Goal: Task Accomplishment & Management: Manage account settings

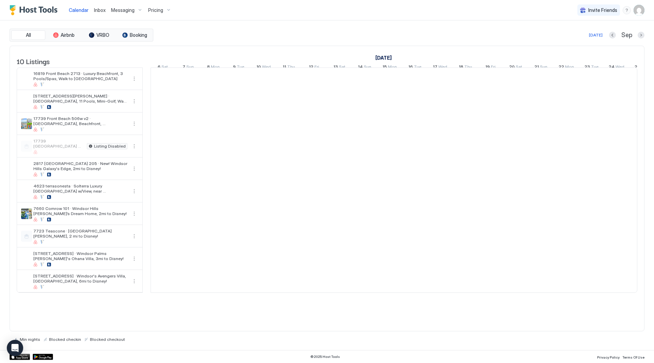
scroll to position [0, 378]
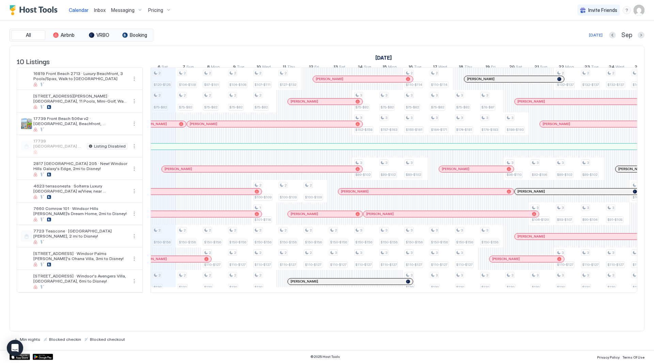
click at [642, 14] on img "User profile" at bounding box center [639, 10] width 11 height 11
click at [607, 38] on div "Settings" at bounding box center [601, 38] width 87 height 12
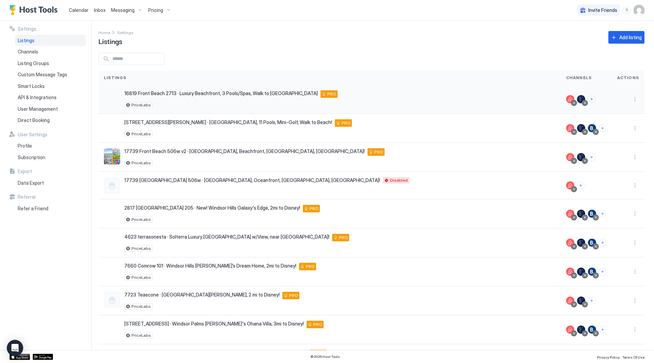
click at [624, 97] on div at bounding box center [628, 99] width 22 height 8
click at [631, 99] on button "More options" at bounding box center [635, 99] width 8 height 8
click at [620, 128] on span "Listing Settings" at bounding box center [614, 130] width 30 height 5
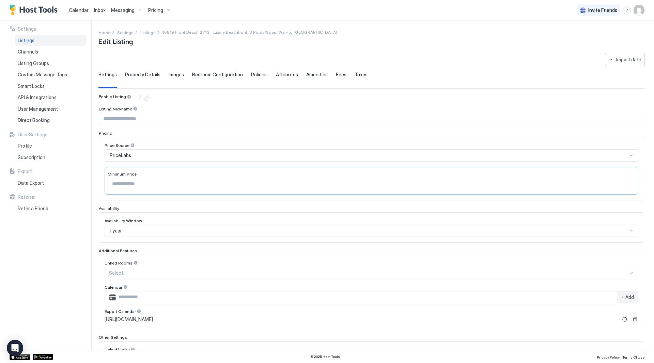
click at [159, 12] on div "Pricing" at bounding box center [159, 10] width 29 height 12
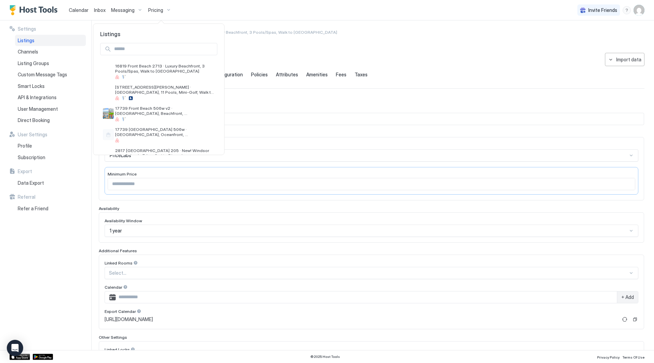
click at [159, 11] on div at bounding box center [327, 181] width 654 height 363
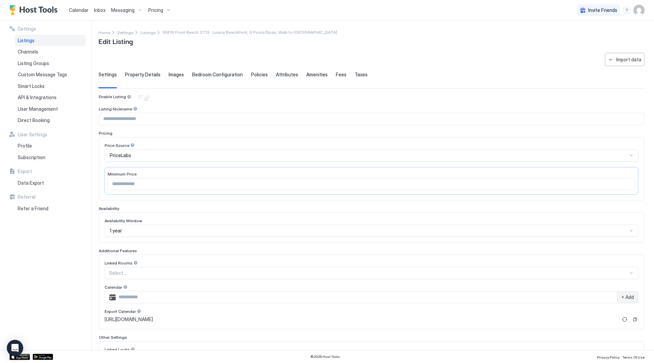
click at [159, 11] on span "Pricing" at bounding box center [155, 10] width 15 height 6
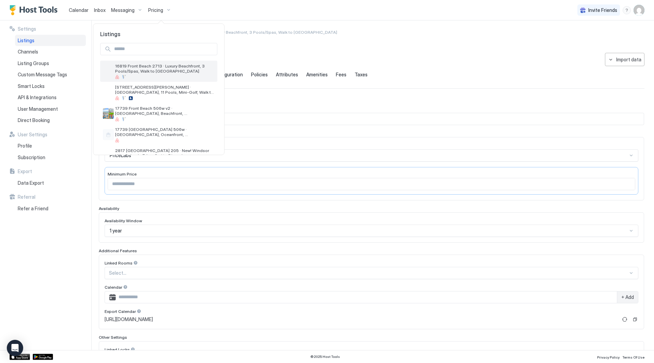
click at [163, 73] on span "16819 Front Beach 2713 · Luxury Beachfront, 3 Pools/Spas, Walk to [GEOGRAPHIC_D…" at bounding box center [164, 68] width 99 height 10
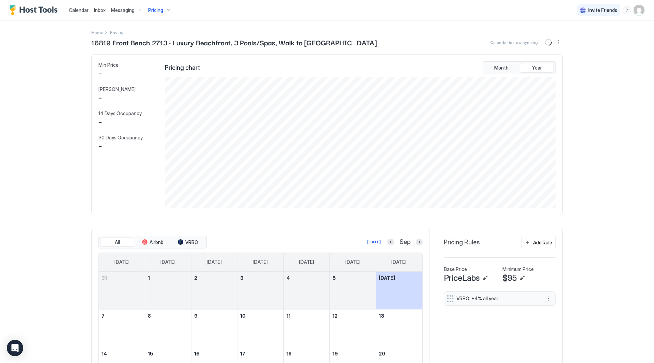
scroll to position [131, 392]
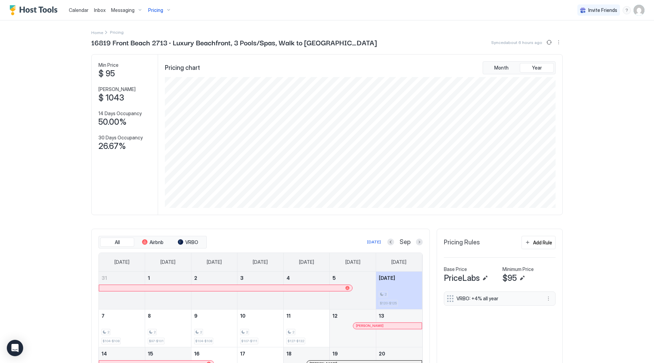
click at [154, 14] on div "Pricing" at bounding box center [159, 10] width 29 height 12
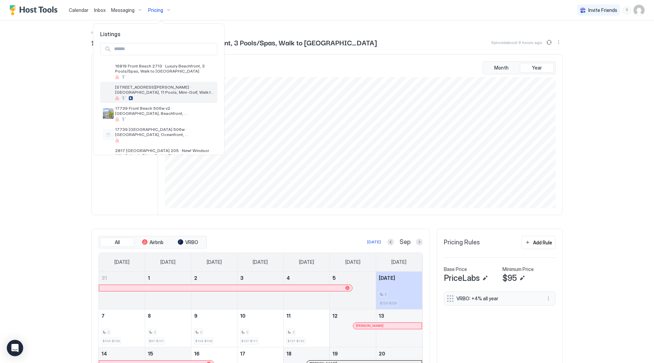
click at [157, 86] on span "[STREET_ADDRESS][PERSON_NAME] · [GEOGRAPHIC_DATA], 11 Pools, Mini-Golf, Walk to…" at bounding box center [164, 89] width 99 height 10
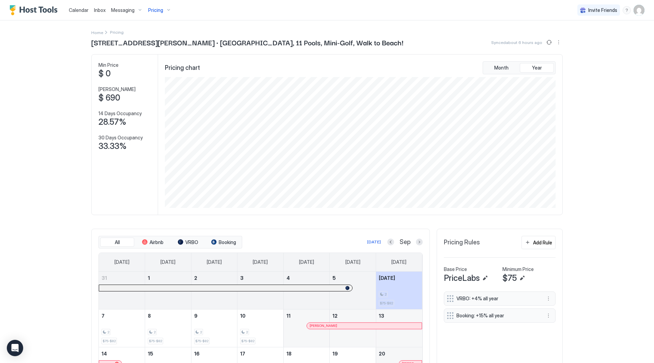
click at [162, 11] on span "Pricing" at bounding box center [155, 10] width 15 height 6
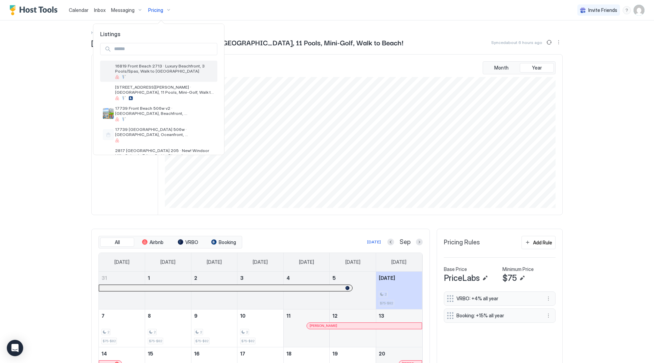
click at [161, 71] on span "16819 Front Beach 2713 · Luxury Beachfront, 3 Pools/Spas, Walk to [GEOGRAPHIC_D…" at bounding box center [164, 68] width 99 height 10
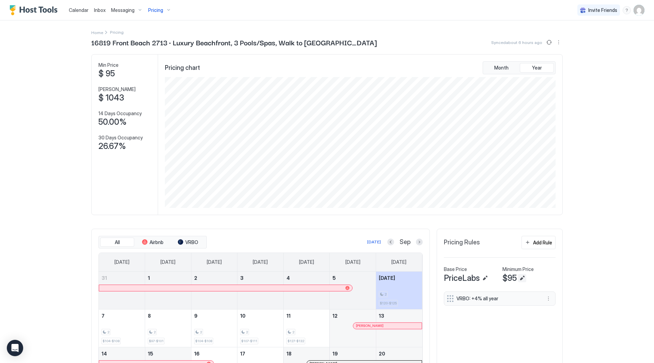
click at [518, 276] on button "Edit" at bounding box center [522, 278] width 8 height 8
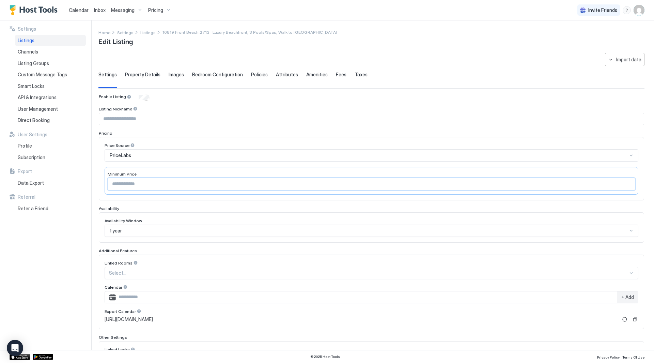
click at [196, 186] on input "**" at bounding box center [371, 184] width 527 height 12
type input "*"
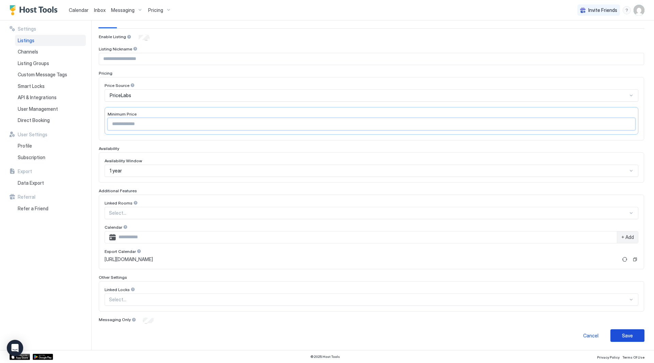
type input "**"
click at [635, 331] on button "Save" at bounding box center [627, 335] width 34 height 13
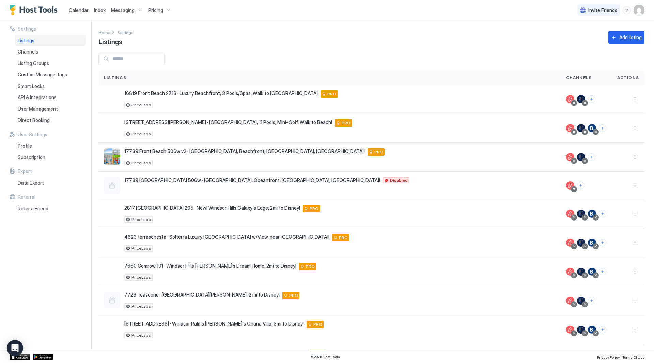
click at [155, 15] on div "Pricing" at bounding box center [159, 10] width 29 height 12
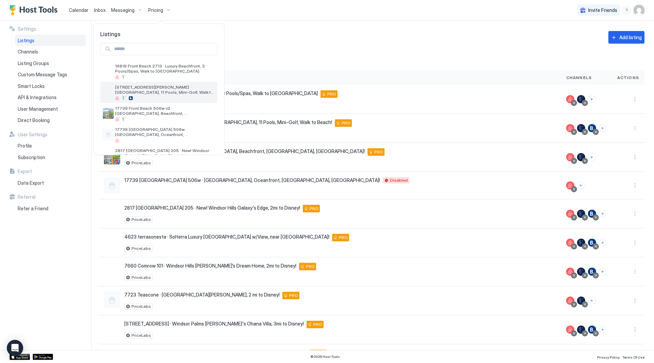
click at [169, 82] on div "[STREET_ADDRESS][PERSON_NAME] · [GEOGRAPHIC_DATA], 11 Pools, Mini-Golf, Walk to…" at bounding box center [158, 92] width 117 height 21
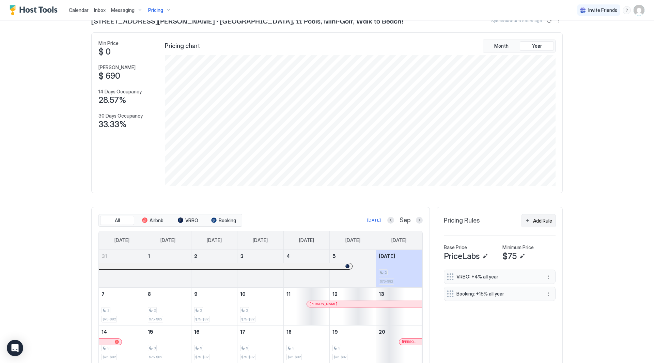
scroll to position [34, 0]
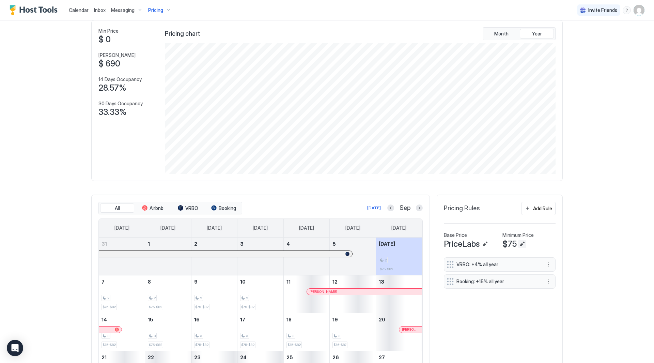
click at [518, 244] on button "Edit" at bounding box center [522, 244] width 8 height 8
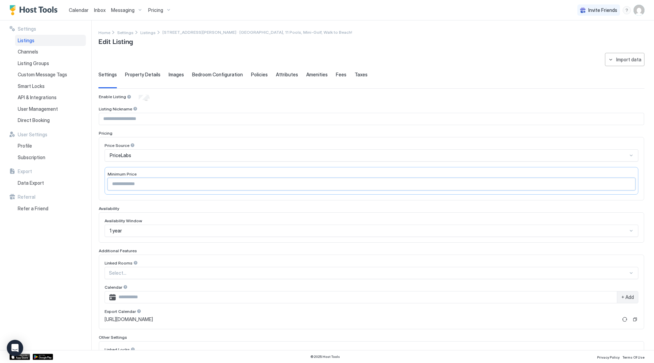
click at [165, 184] on input "**" at bounding box center [371, 184] width 527 height 12
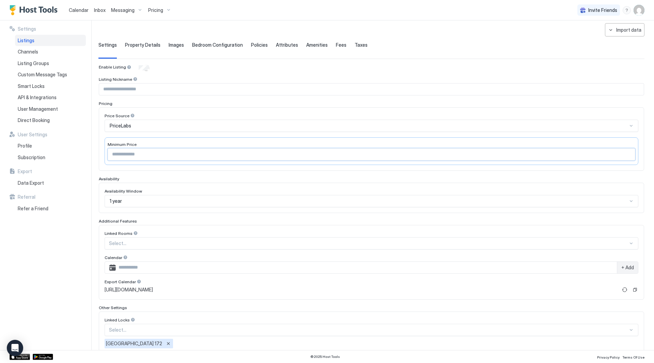
scroll to position [68, 0]
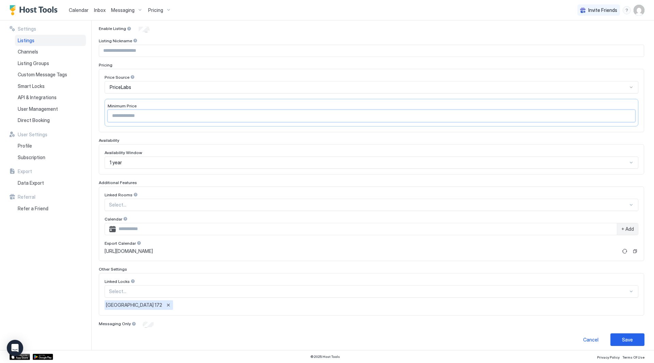
type input "**"
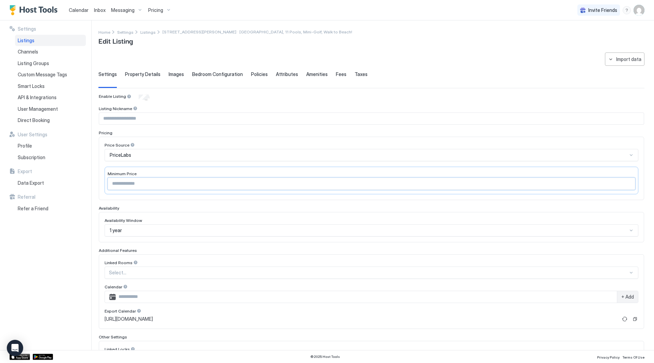
scroll to position [0, 0]
click at [155, 13] on span "Pricing" at bounding box center [155, 10] width 15 height 6
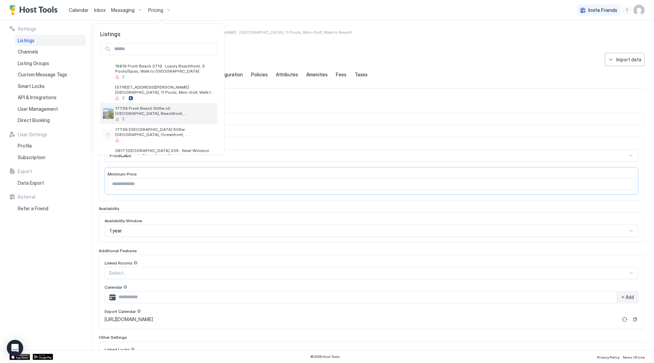
click at [163, 108] on span "17739 Front Beach 506w v2 · [GEOGRAPHIC_DATA], Beachfront, [GEOGRAPHIC_DATA], […" at bounding box center [164, 111] width 99 height 10
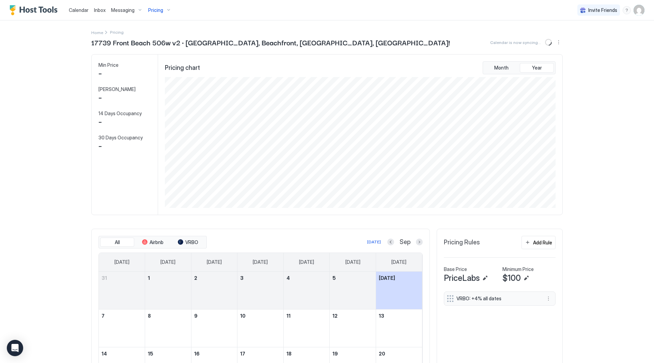
scroll to position [131, 392]
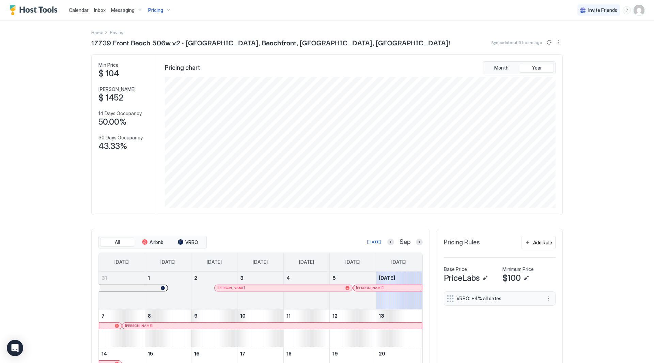
click at [145, 9] on div "Pricing" at bounding box center [159, 10] width 29 height 12
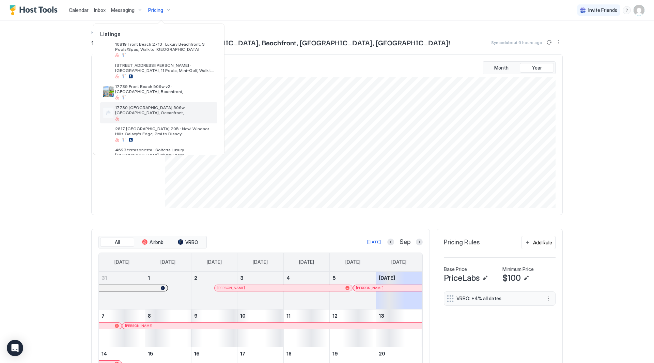
scroll to position [34, 0]
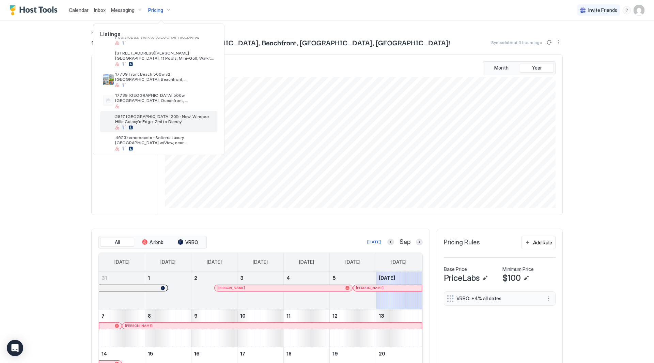
click at [160, 124] on div "2817 [GEOGRAPHIC_DATA] 205 · New! Windsor Hills Galaxy's Edge, 2mi to Disney!" at bounding box center [164, 122] width 99 height 16
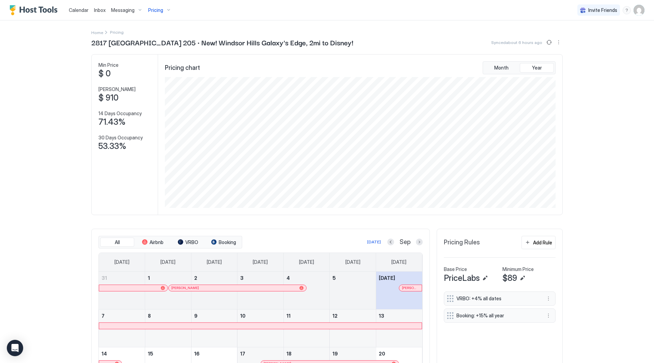
click at [152, 9] on span "Pricing" at bounding box center [155, 10] width 15 height 6
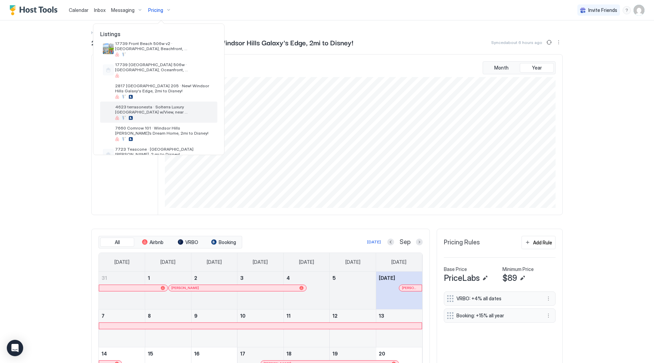
scroll to position [68, 0]
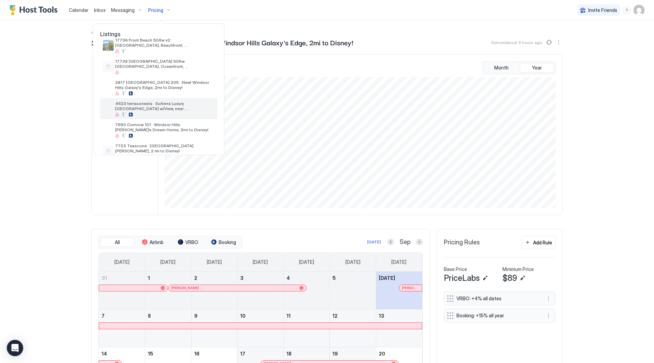
click at [161, 104] on span "4623 terrasonesta · Solterra Luxury [GEOGRAPHIC_DATA] w/View, near [GEOGRAPHIC_…" at bounding box center [164, 106] width 99 height 10
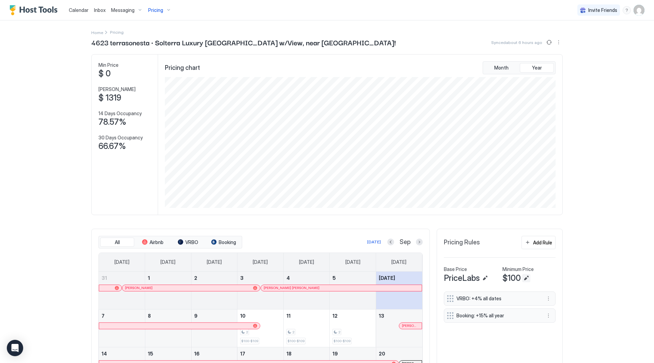
click at [524, 279] on button "Edit" at bounding box center [526, 278] width 8 height 8
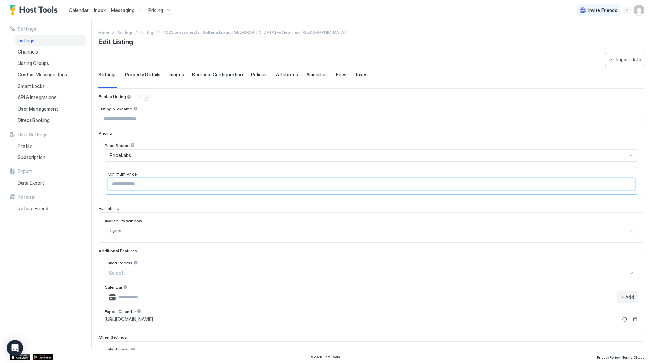
drag, startPoint x: 152, startPoint y: 182, endPoint x: 118, endPoint y: 179, distance: 34.5
click at [118, 179] on input "***" at bounding box center [371, 184] width 527 height 12
type input "*"
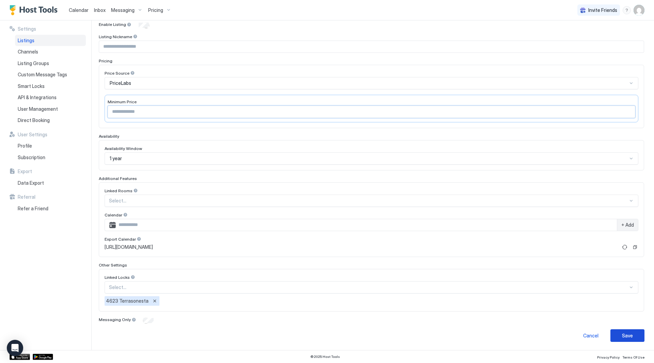
type input "**"
click at [616, 338] on button "Save" at bounding box center [627, 335] width 34 height 13
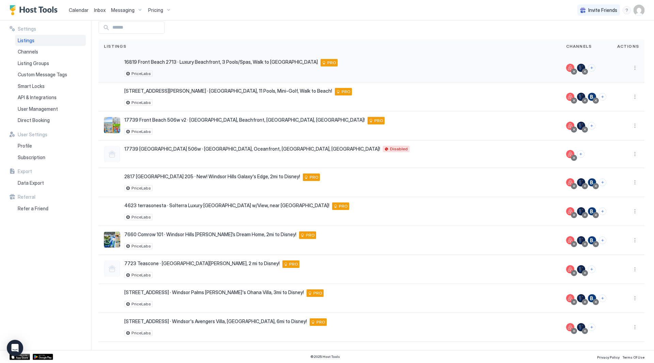
scroll to position [31, 0]
click at [163, 14] on div "Pricing" at bounding box center [159, 10] width 29 height 12
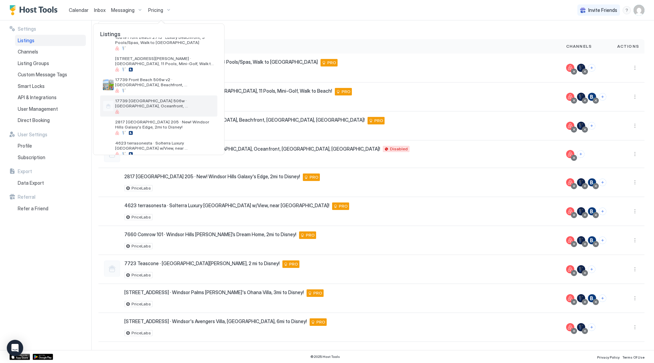
scroll to position [68, 0]
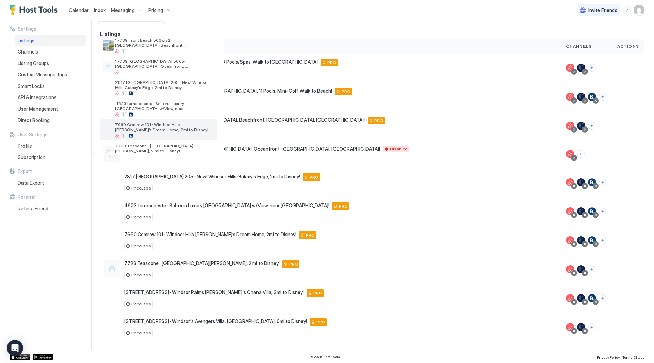
click at [167, 130] on span "7660 Comrow 101 · Windsor Hills [PERSON_NAME]’s Dream Home, 2mi to Disney!" at bounding box center [164, 127] width 99 height 10
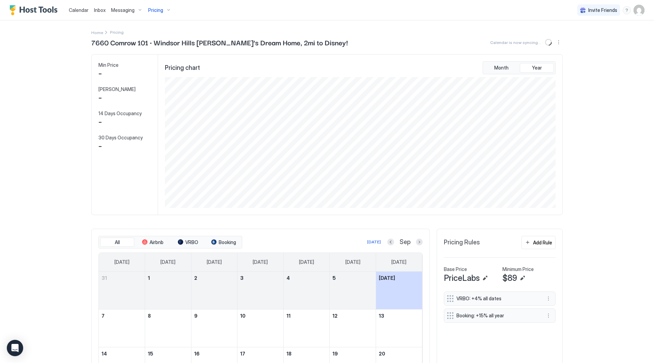
scroll to position [131, 392]
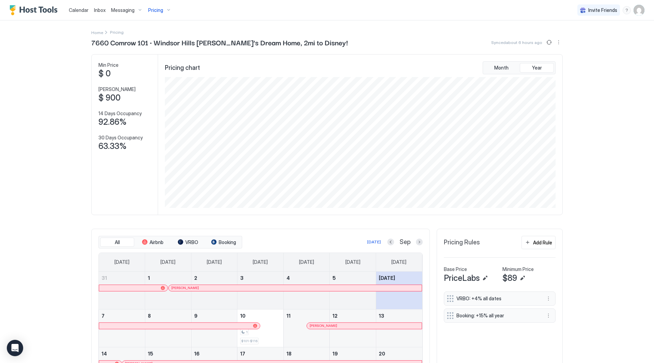
click at [158, 13] on span "Pricing" at bounding box center [155, 10] width 15 height 6
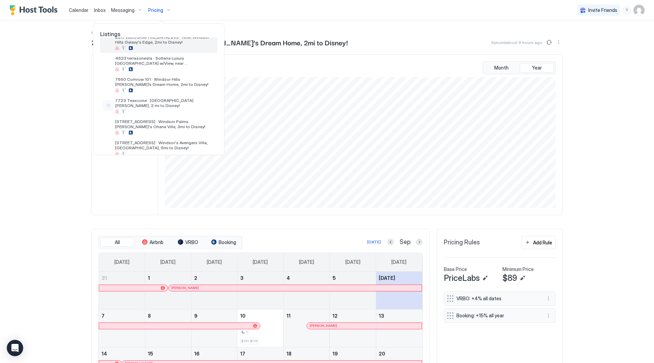
scroll to position [124, 0]
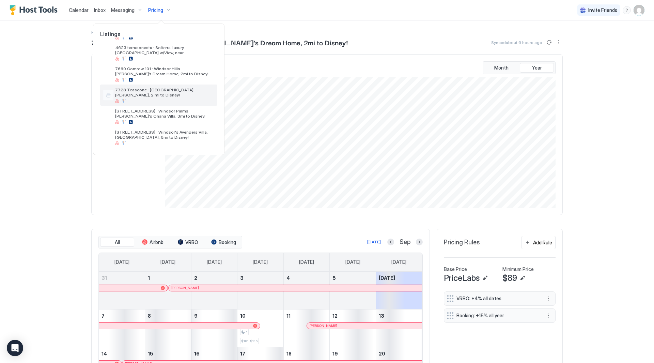
click at [163, 100] on div at bounding box center [164, 101] width 99 height 4
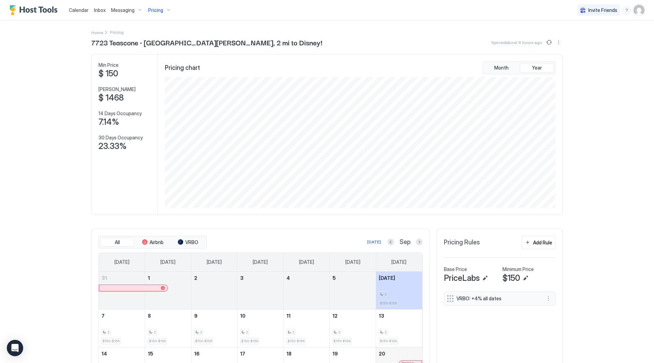
click at [154, 10] on span "Pricing" at bounding box center [155, 10] width 15 height 6
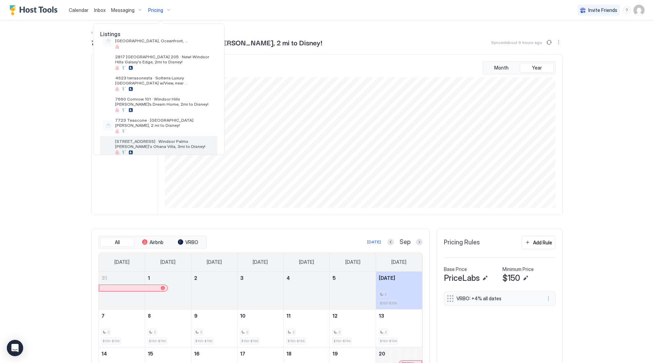
scroll to position [124, 0]
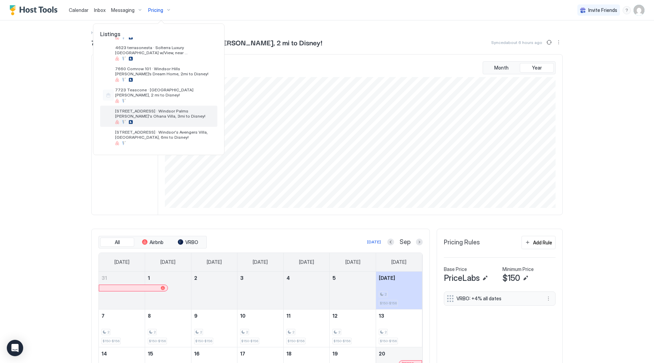
click at [164, 108] on span "[STREET_ADDRESS] · Windsor Palms [PERSON_NAME]'s Ohana Villa, 3mi to Disney!" at bounding box center [164, 113] width 99 height 10
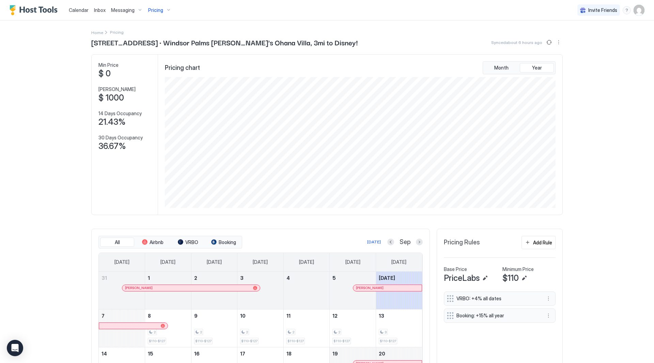
click at [162, 14] on div "Pricing" at bounding box center [159, 10] width 29 height 12
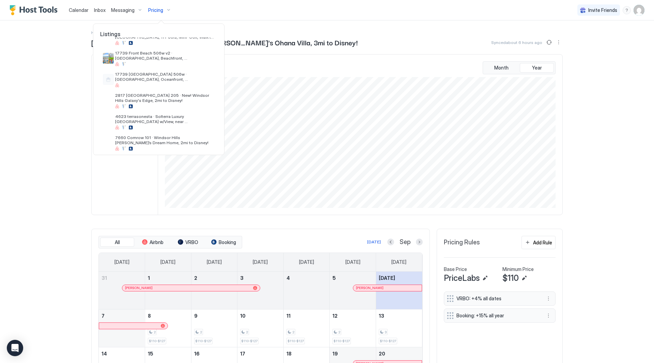
scroll to position [124, 0]
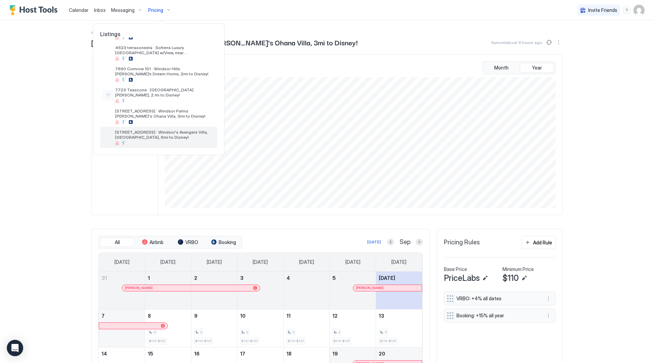
click at [168, 130] on span "[STREET_ADDRESS] · Windsor's Avengers Villa, [GEOGRAPHIC_DATA], 6mi to Disney!" at bounding box center [164, 134] width 99 height 10
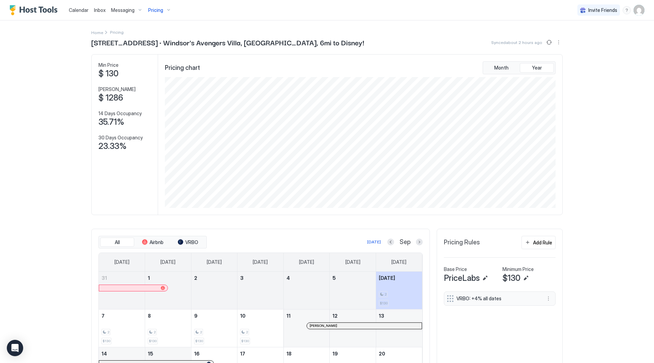
scroll to position [124, 0]
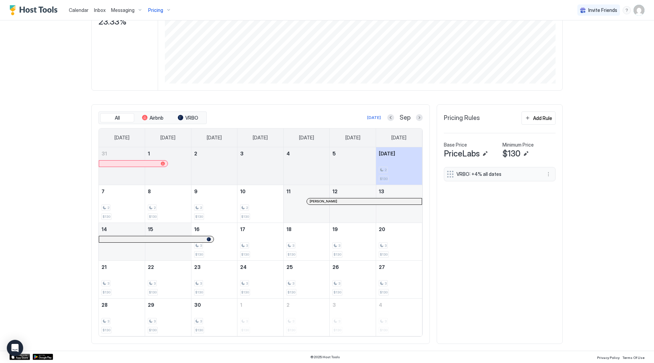
click at [524, 150] on button "Edit" at bounding box center [526, 154] width 8 height 8
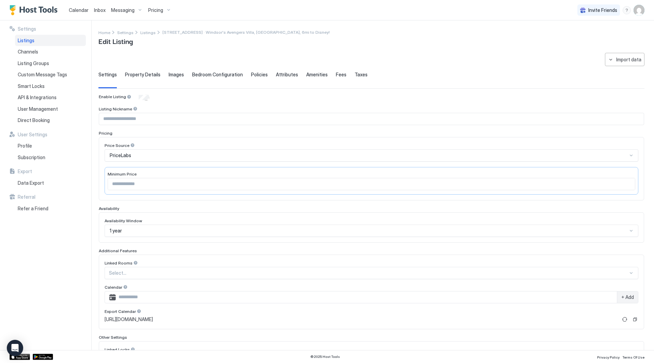
click at [138, 186] on input "***" at bounding box center [371, 184] width 527 height 12
drag, startPoint x: 156, startPoint y: 183, endPoint x: 70, endPoint y: 184, distance: 85.8
click at [70, 184] on div "**********" at bounding box center [327, 184] width 654 height 329
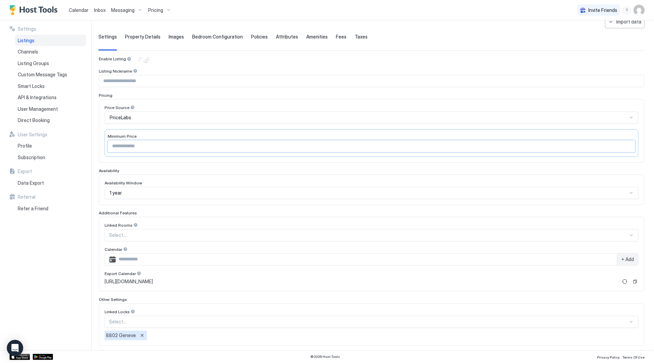
scroll to position [72, 0]
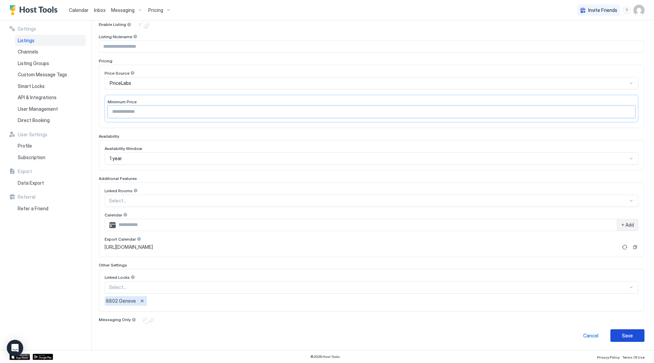
type input "***"
click at [631, 333] on button "Save" at bounding box center [627, 335] width 34 height 13
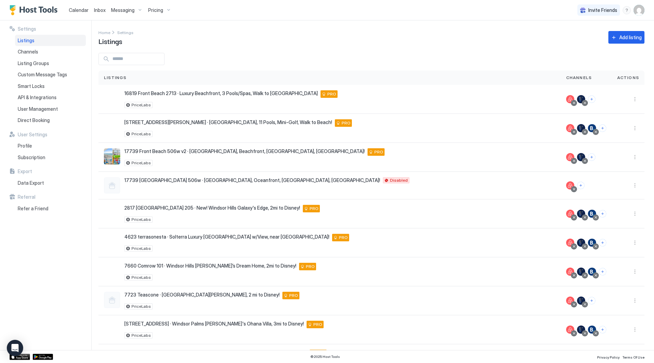
click at [407, 35] on div "Home Settings Listings Add listing" at bounding box center [371, 37] width 546 height 17
click at [45, 39] on div "Listings" at bounding box center [50, 41] width 71 height 12
click at [101, 15] on div "Inbox" at bounding box center [99, 10] width 17 height 13
click at [104, 10] on span "Inbox" at bounding box center [100, 10] width 12 height 6
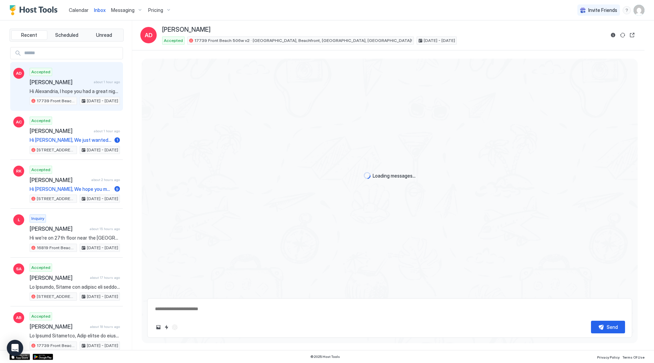
type textarea "*"
